Goal: Book appointment/travel/reservation

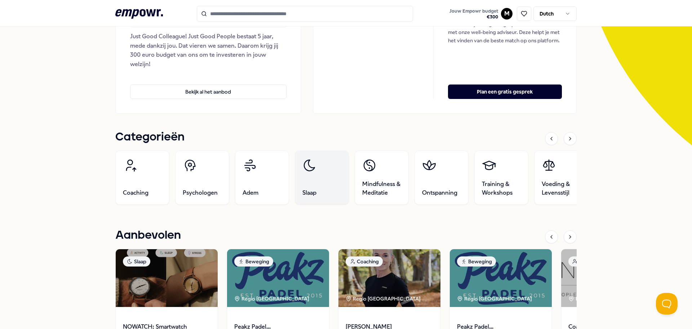
scroll to position [144, 0]
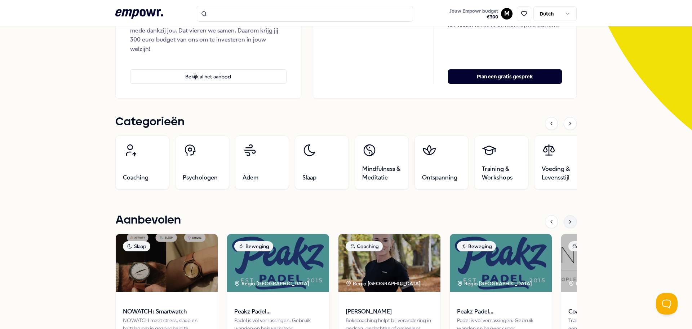
click at [571, 224] on div at bounding box center [570, 221] width 13 height 13
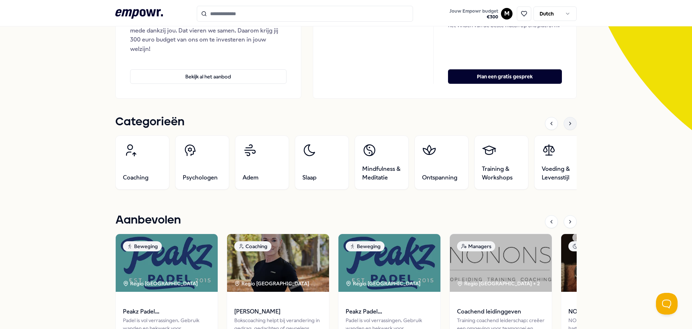
click at [568, 125] on icon at bounding box center [571, 123] width 6 height 6
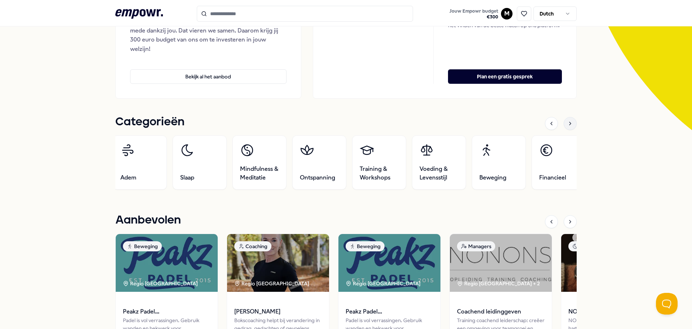
click at [568, 125] on icon at bounding box center [571, 123] width 6 height 6
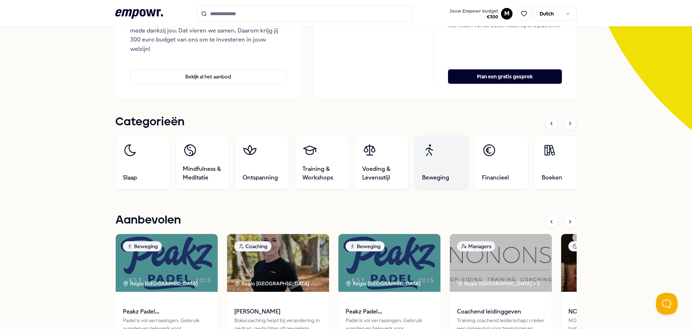
click at [430, 168] on link "Beweging" at bounding box center [442, 162] width 54 height 54
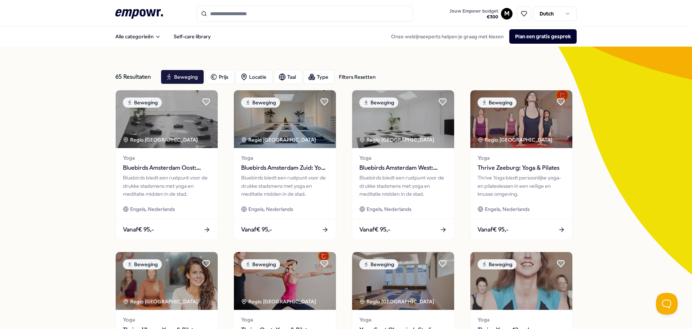
click at [232, 14] on input "Search for products, categories or subcategories" at bounding box center [305, 14] width 216 height 16
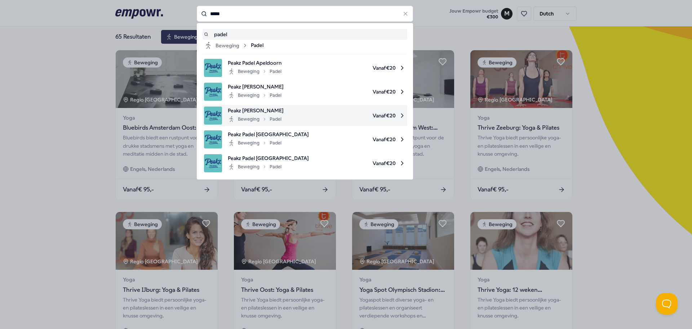
scroll to position [36, 0]
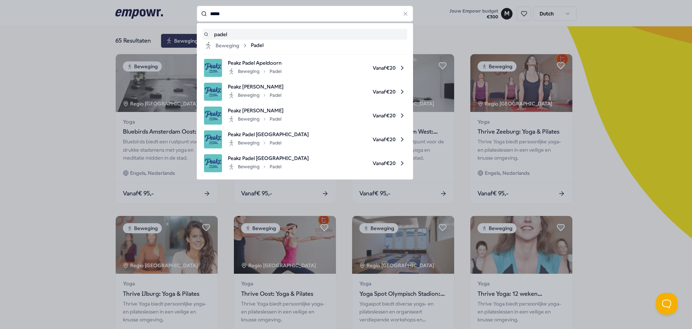
type input "*****"
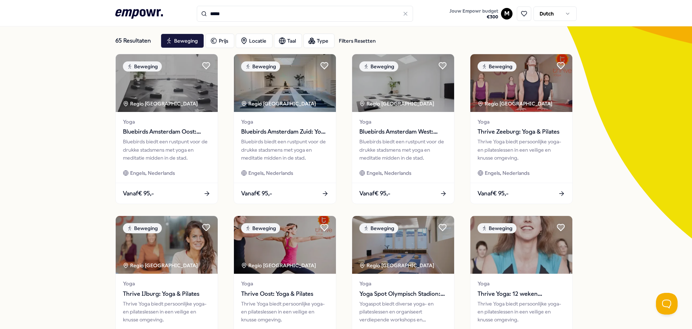
click at [404, 15] on icon at bounding box center [405, 13] width 6 height 6
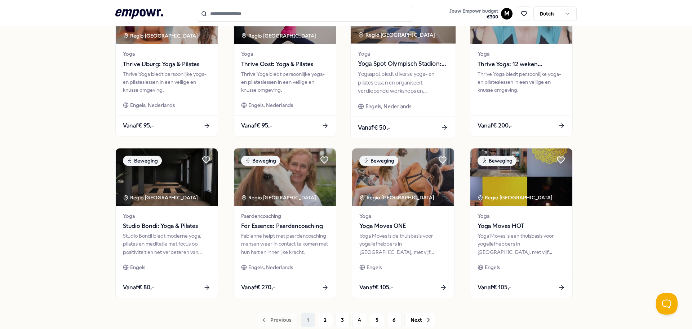
scroll to position [317, 0]
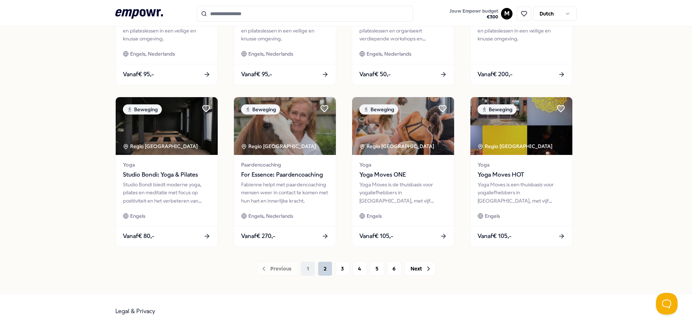
click at [322, 264] on button "2" at bounding box center [325, 268] width 14 height 14
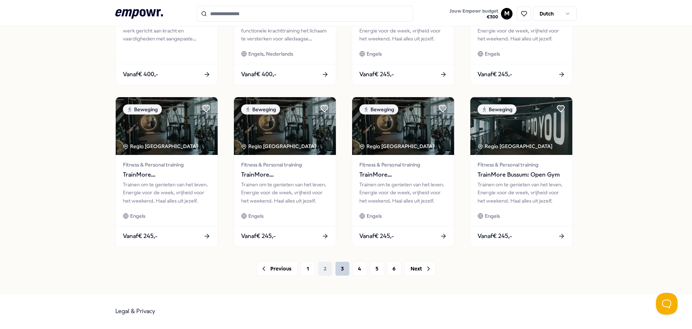
click at [336, 272] on button "3" at bounding box center [342, 268] width 14 height 14
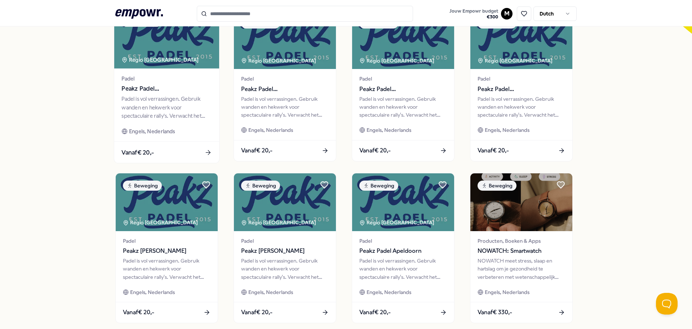
scroll to position [244, 0]
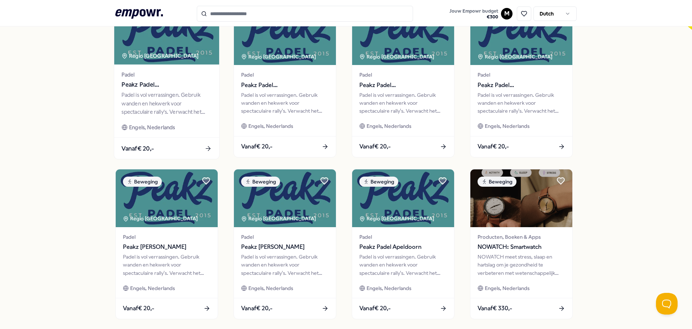
click at [172, 131] on span "Engels, Nederlands" at bounding box center [152, 127] width 46 height 8
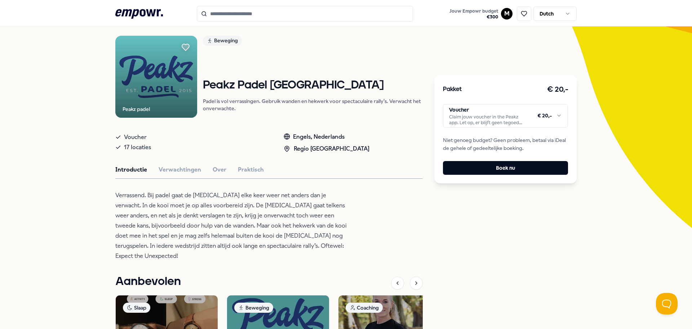
click at [129, 146] on span "17 locaties" at bounding box center [137, 147] width 27 height 10
click at [243, 167] on button "Praktisch" at bounding box center [251, 169] width 26 height 9
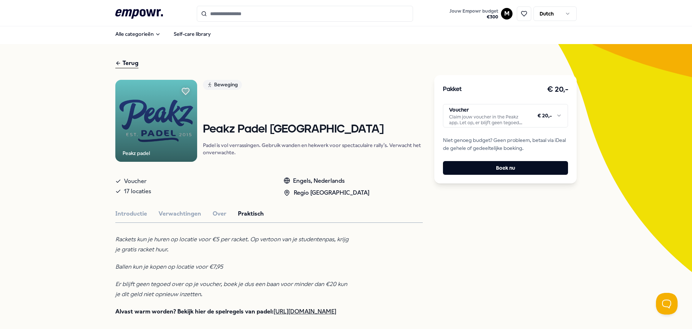
scroll to position [0, 0]
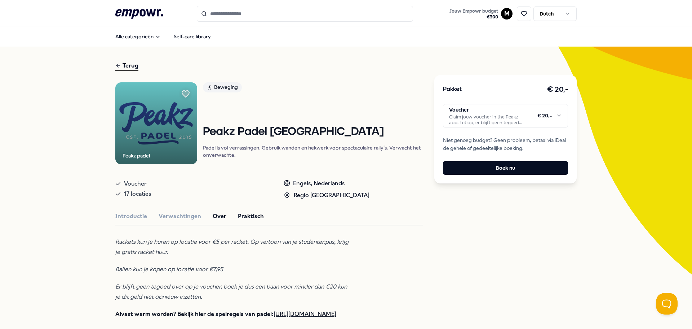
click at [213, 212] on button "Over" at bounding box center [220, 215] width 14 height 9
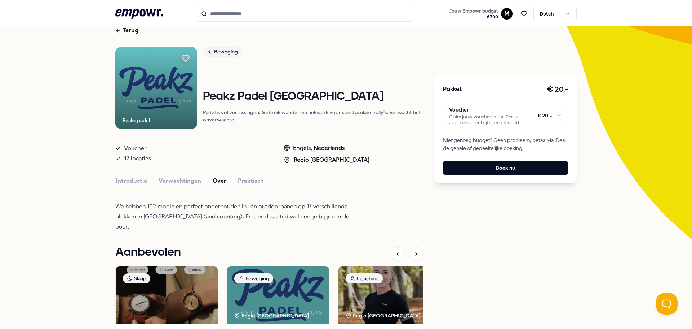
scroll to position [36, 0]
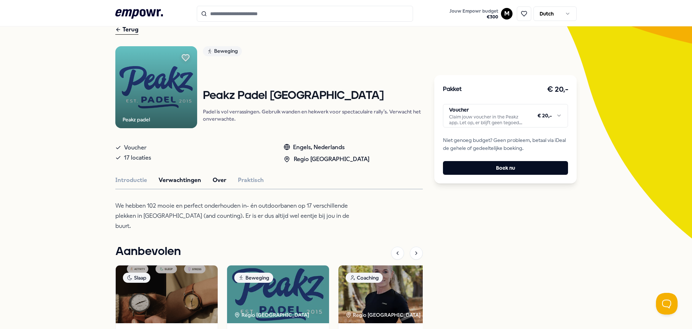
click at [176, 182] on button "Verwachtingen" at bounding box center [180, 179] width 43 height 9
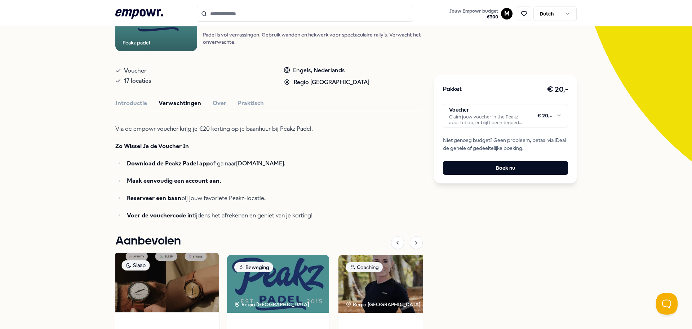
scroll to position [30, 0]
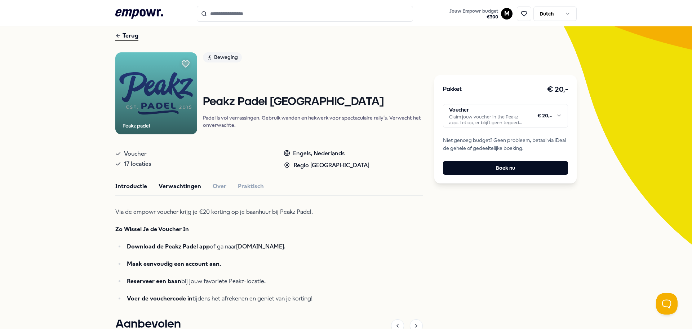
drag, startPoint x: 136, startPoint y: 193, endPoint x: 133, endPoint y: 188, distance: 5.7
click at [136, 193] on div "Peakz padel Beweging Peakz Padel [GEOGRAPHIC_DATA] Padel is vol verrassingen. G…" at bounding box center [269, 273] width 308 height 442
click at [133, 188] on button "Introductie" at bounding box center [131, 185] width 32 height 9
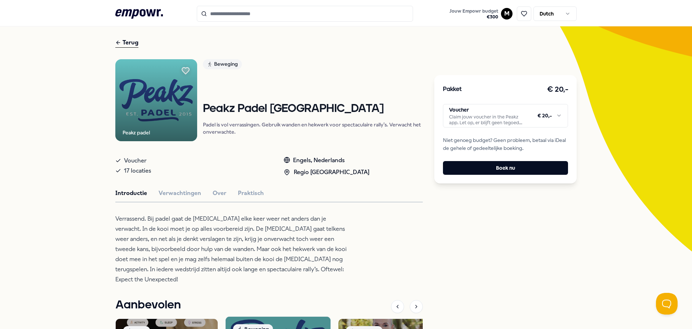
scroll to position [0, 0]
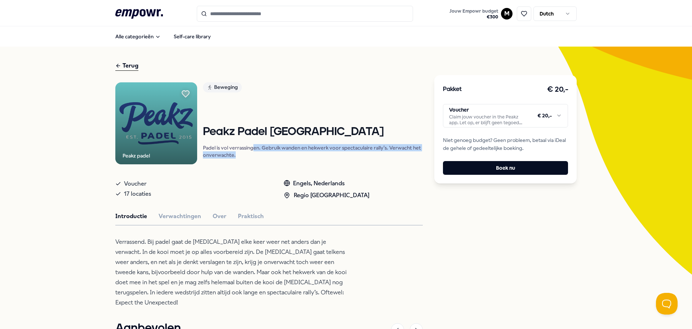
drag, startPoint x: 251, startPoint y: 149, endPoint x: 254, endPoint y: 154, distance: 6.3
click at [254, 154] on p "Padel is vol verrassingen. Gebruik wanden en hekwerk voor spectaculaire rally's…" at bounding box center [313, 151] width 220 height 14
click at [161, 125] on img at bounding box center [156, 123] width 82 height 82
click at [223, 136] on h1 "Peakz Padel [GEOGRAPHIC_DATA]" at bounding box center [313, 131] width 220 height 13
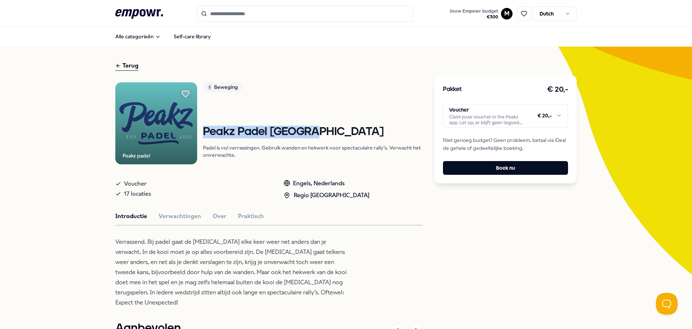
drag, startPoint x: 223, startPoint y: 136, endPoint x: 277, endPoint y: 133, distance: 53.8
click at [276, 132] on h1 "Peakz Padel [GEOGRAPHIC_DATA]" at bounding box center [313, 131] width 220 height 13
click at [277, 133] on h1 "Peakz Padel [GEOGRAPHIC_DATA]" at bounding box center [313, 131] width 220 height 13
click at [121, 64] on div "Terug" at bounding box center [126, 66] width 23 height 10
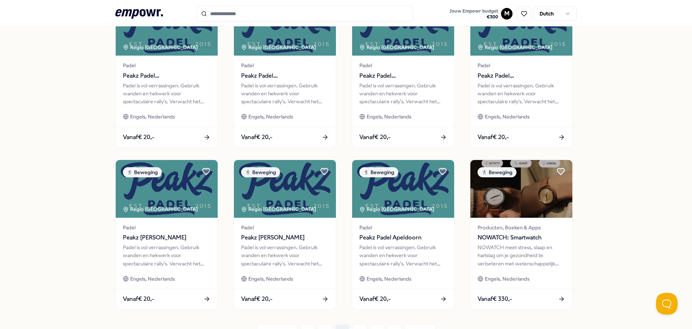
scroll to position [288, 0]
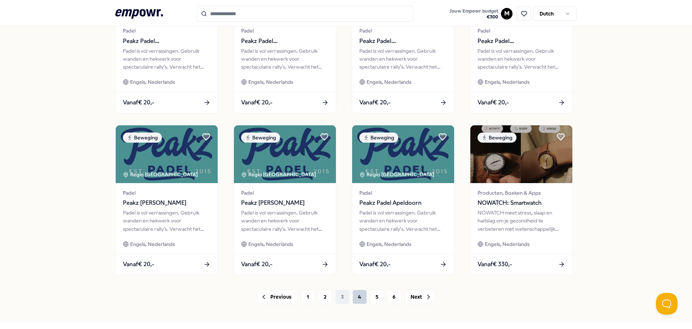
click at [357, 296] on button "4" at bounding box center [360, 296] width 14 height 14
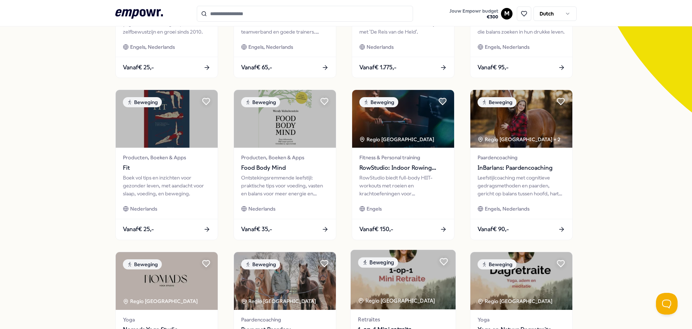
scroll to position [288, 0]
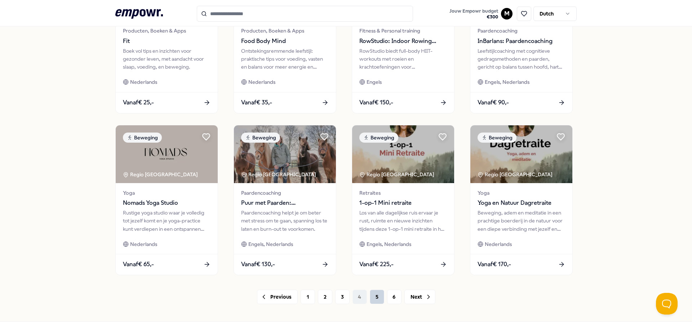
click at [379, 295] on button "5" at bounding box center [377, 296] width 14 height 14
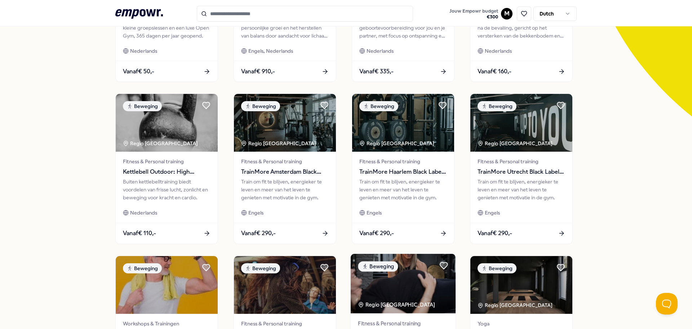
scroll to position [317, 0]
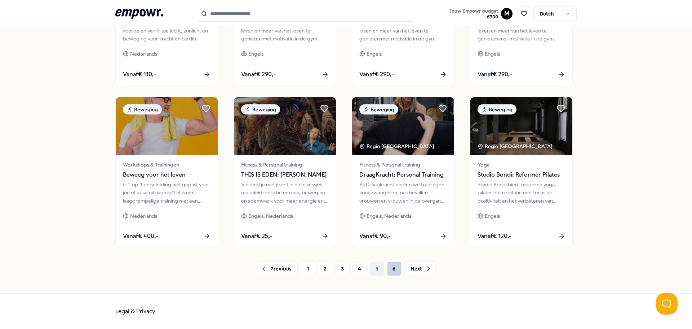
click at [389, 270] on button "6" at bounding box center [394, 268] width 14 height 14
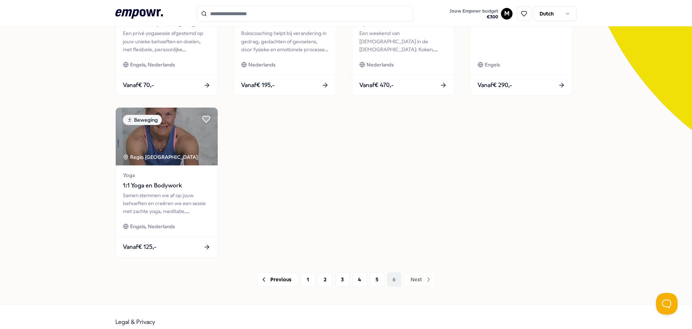
scroll to position [155, 0]
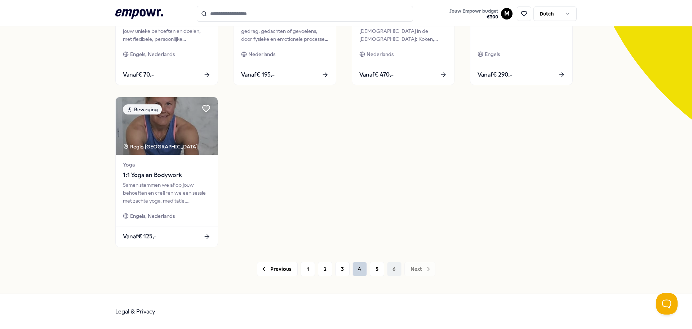
click at [356, 264] on button "4" at bounding box center [360, 268] width 14 height 14
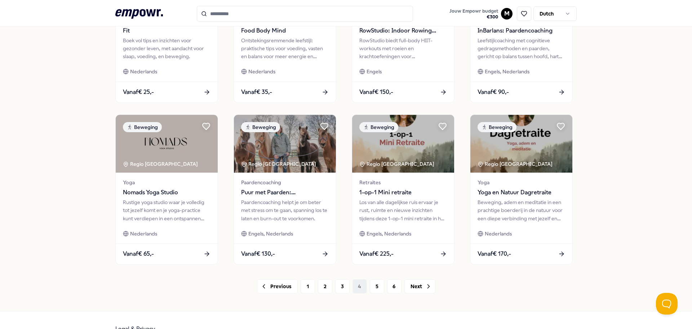
scroll to position [317, 0]
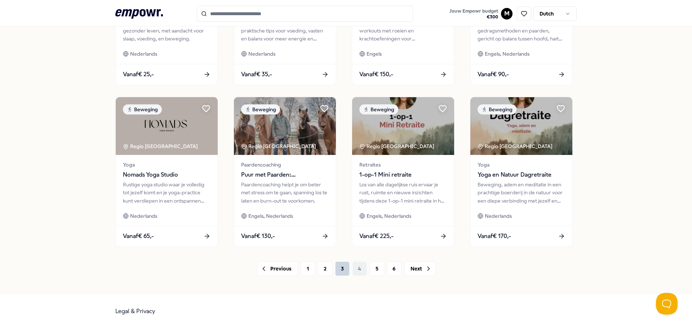
click at [338, 271] on button "3" at bounding box center [342, 268] width 14 height 14
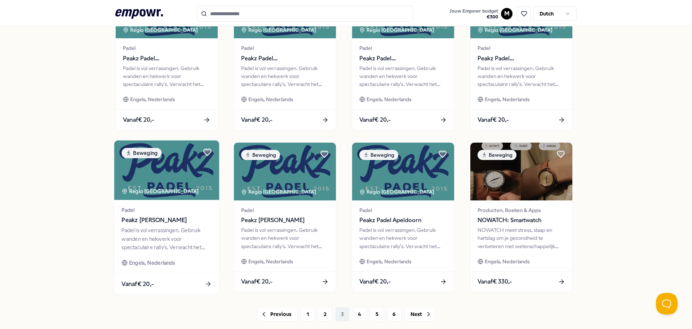
scroll to position [281, 0]
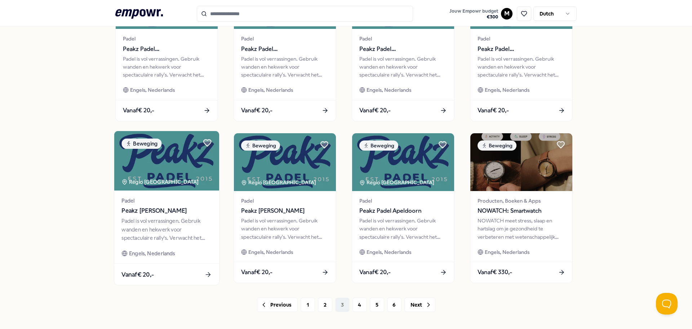
click at [173, 230] on div "Padel is vol verrassingen. Gebruik wanden en hekwerk voor spectaculaire rally's…" at bounding box center [167, 229] width 90 height 25
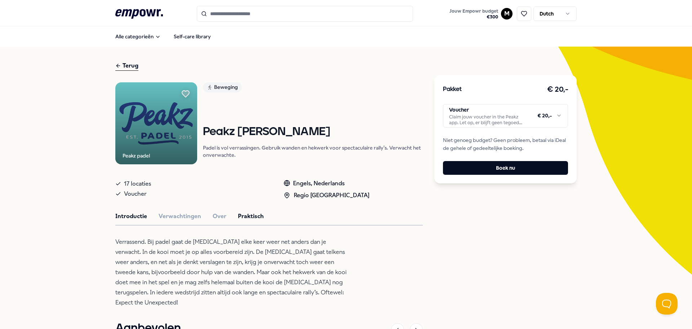
click at [253, 219] on button "Praktisch" at bounding box center [251, 215] width 26 height 9
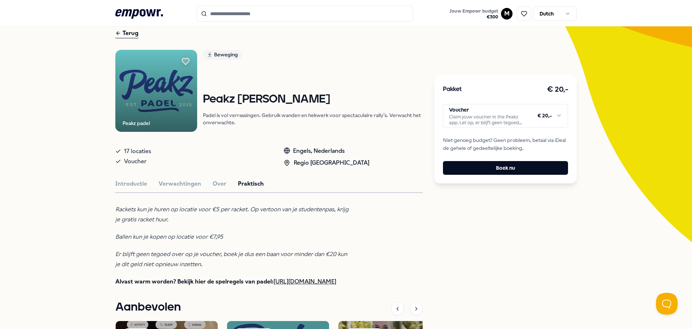
scroll to position [36, 0]
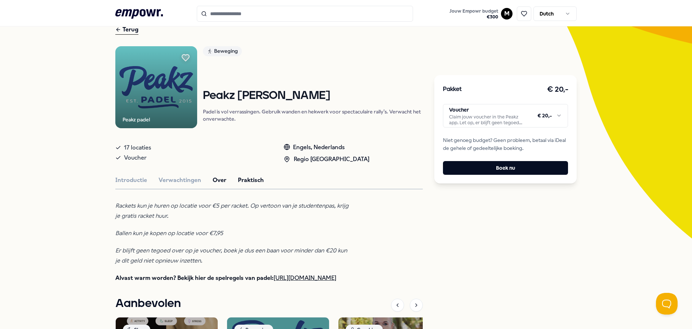
click at [218, 182] on button "Over" at bounding box center [220, 179] width 14 height 9
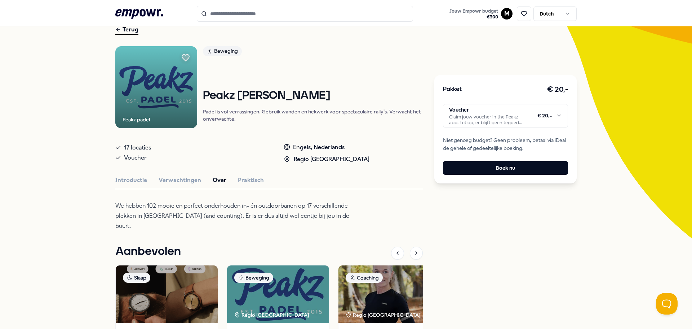
click at [218, 182] on button "Over" at bounding box center [220, 179] width 14 height 9
click at [183, 188] on div "Peakz padel Beweging Peakz Padel Heemskerk Padel is vol verrassingen. Gebruik w…" at bounding box center [269, 234] width 308 height 376
click at [181, 182] on button "Verwachtingen" at bounding box center [180, 179] width 43 height 9
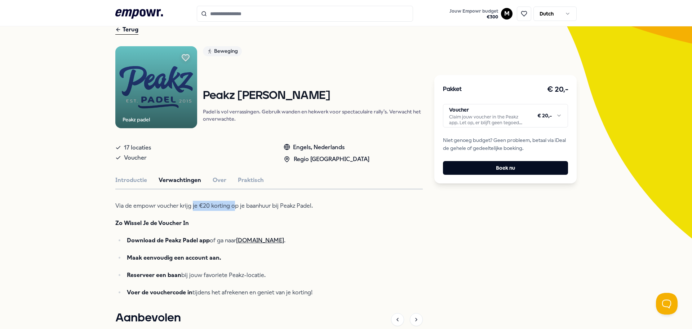
drag, startPoint x: 190, startPoint y: 207, endPoint x: 232, endPoint y: 204, distance: 42.6
click at [232, 204] on p "Via de empowr voucher krijg je €20 korting op je baanhuur bij Peakz Padel." at bounding box center [232, 205] width 234 height 10
drag, startPoint x: 211, startPoint y: 208, endPoint x: 247, endPoint y: 207, distance: 35.4
click at [247, 207] on p "Via de empowr voucher krijg je €20 korting op je baanhuur bij Peakz Padel." at bounding box center [232, 205] width 234 height 10
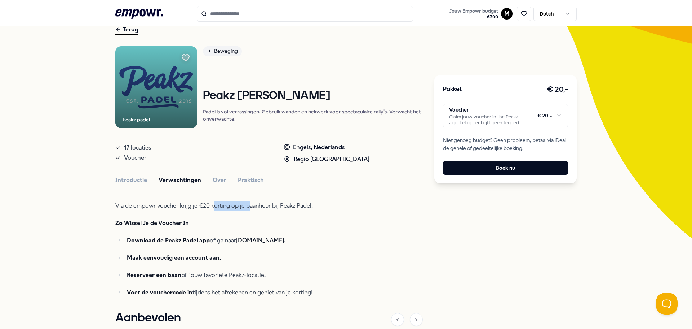
click at [247, 207] on p "Via de empowr voucher krijg je €20 korting op je baanhuur bij Peakz Padel." at bounding box center [232, 205] width 234 height 10
drag, startPoint x: 211, startPoint y: 241, endPoint x: 217, endPoint y: 240, distance: 6.9
click at [217, 240] on p "Download de Peakz Padel app of ga naar [DOMAIN_NAME] ." at bounding box center [238, 240] width 223 height 10
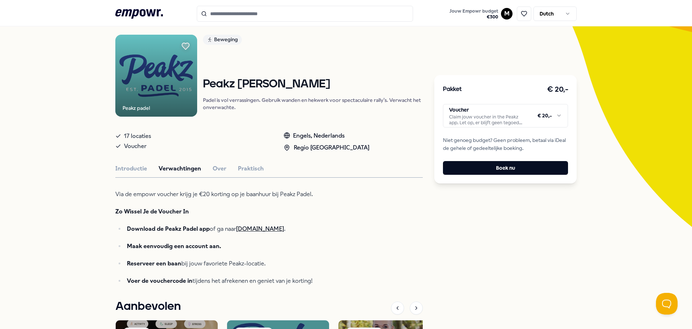
scroll to position [0, 0]
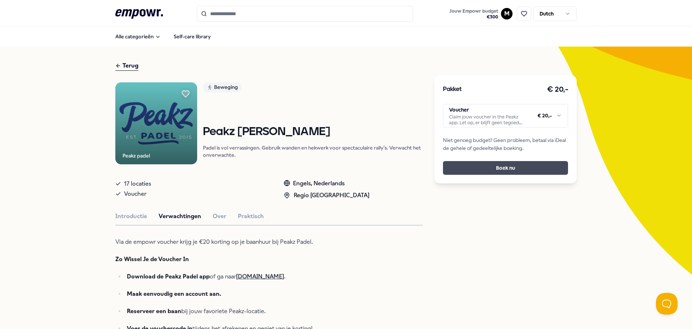
click at [493, 168] on button "Boek nu" at bounding box center [505, 168] width 125 height 14
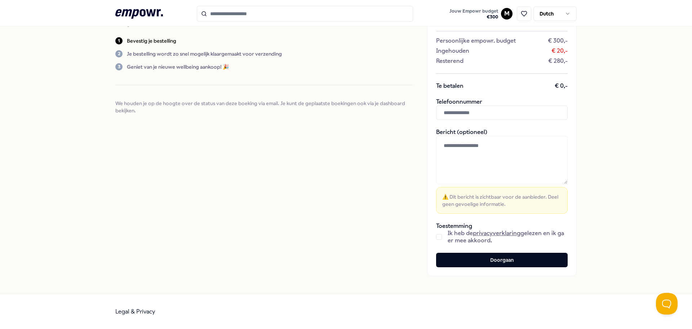
scroll to position [93, 0]
click at [438, 238] on button "button" at bounding box center [439, 236] width 6 height 6
click at [480, 261] on button "Doorgaan" at bounding box center [502, 259] width 132 height 14
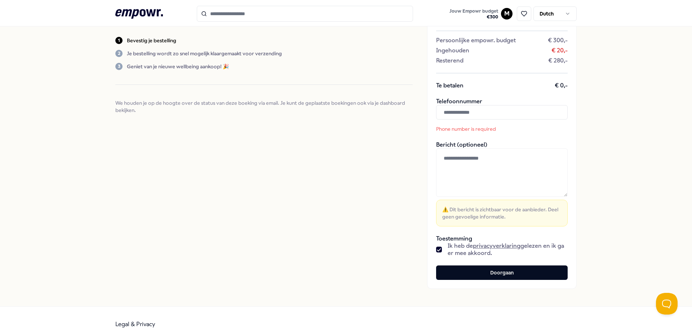
click at [480, 113] on input "text" at bounding box center [502, 112] width 132 height 14
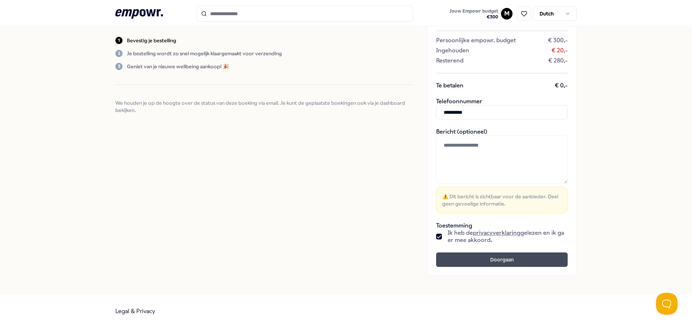
type input "**********"
click at [491, 260] on button "Doorgaan" at bounding box center [502, 259] width 132 height 14
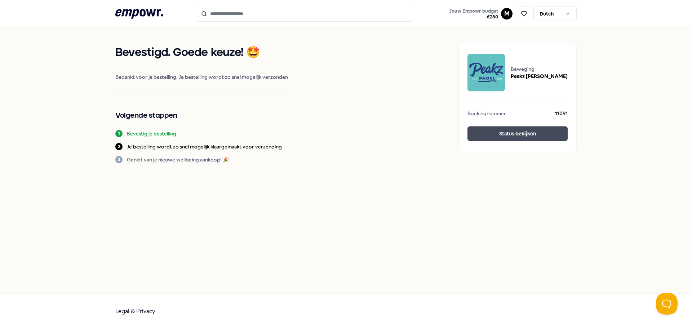
click at [528, 138] on button "Status bekijken" at bounding box center [518, 133] width 100 height 14
